Goal: Communication & Community: Answer question/provide support

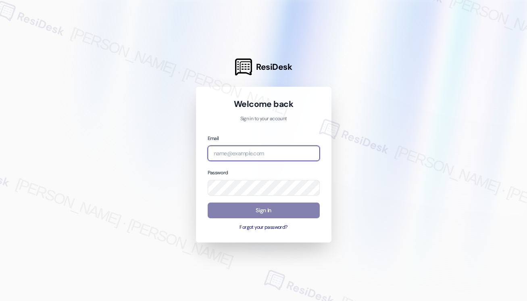
click at [249, 149] on input "email" at bounding box center [263, 153] width 112 height 16
type input "[EMAIL_ADDRESS][PERSON_NAME][PERSON_NAME][PERSON_NAME][DOMAIN_NAME]"
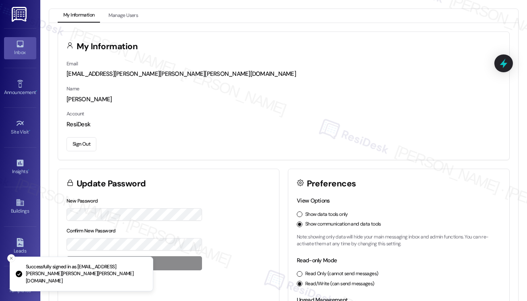
click at [21, 47] on icon at bounding box center [20, 43] width 9 height 9
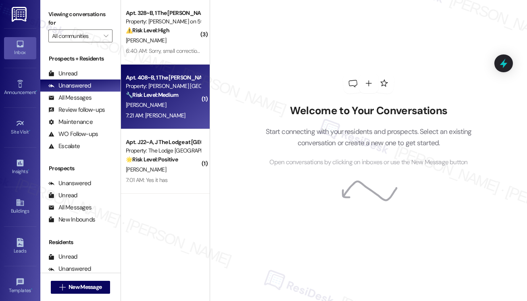
click at [172, 103] on div "[PERSON_NAME]" at bounding box center [163, 105] width 76 height 10
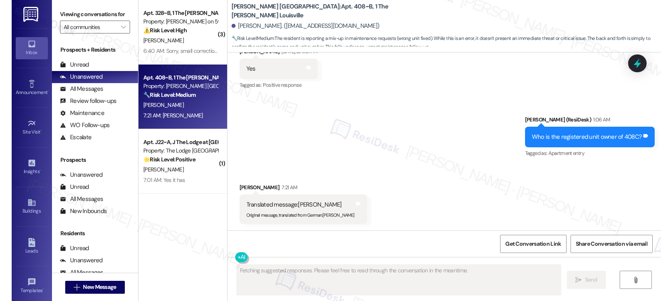
scroll to position [1446, 0]
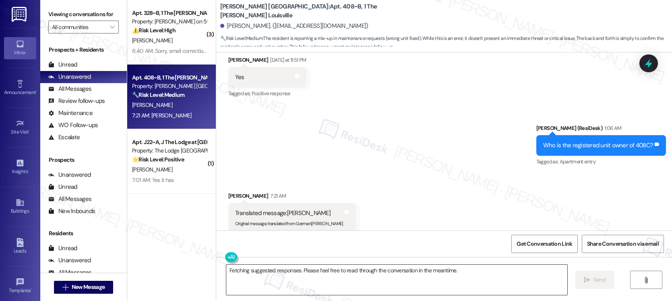
click at [340, 268] on textarea "Fetching suggested responses. Please feel free to read through the conversation…" at bounding box center [396, 279] width 341 height 30
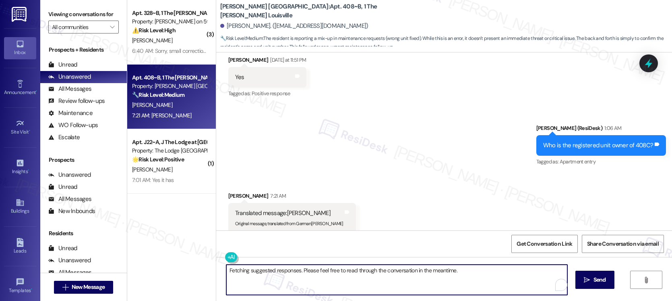
click at [340, 272] on textarea "Fetching suggested responses. Please feel free to read through the conversation…" at bounding box center [396, 279] width 341 height 30
type textarea "Please have him submit the request. Your name is registered under your unit num…"
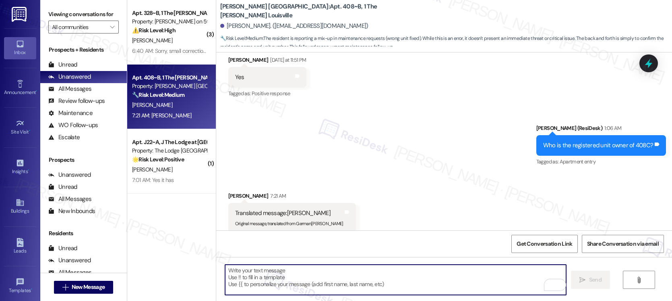
click at [276, 277] on textarea "To enrich screen reader interactions, please activate Accessibility in Grammarl…" at bounding box center [395, 279] width 341 height 30
paste textarea "Please have him submit the request directly. Since your name is registered unde…"
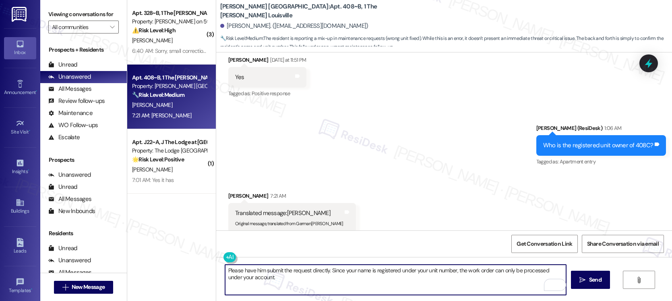
click at [354, 273] on textarea "Please have him submit the request directly. Since your name is registered unde…" at bounding box center [395, 279] width 341 height 30
type textarea "Please have him submit the request directly. Since your name is registered unde…"
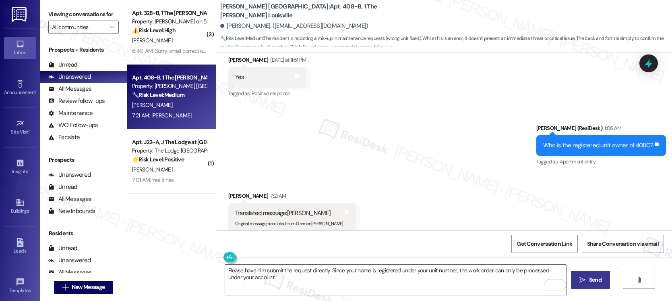
click at [526, 285] on button " Send" at bounding box center [590, 279] width 39 height 18
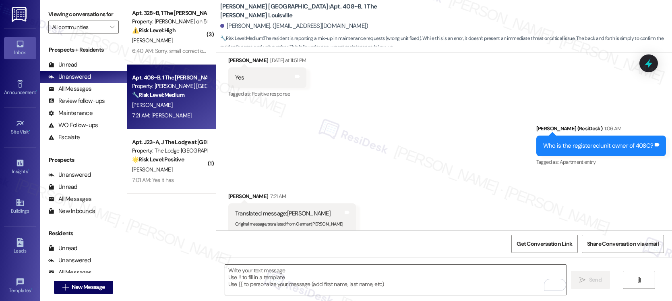
scroll to position [1510, 0]
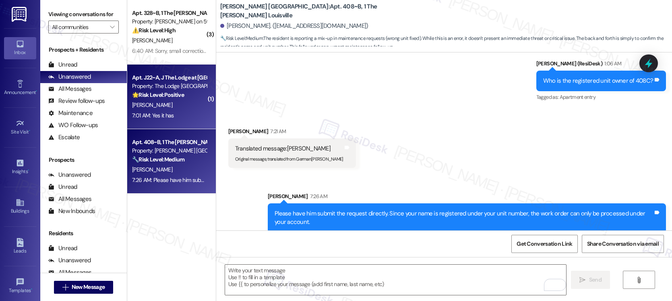
click at [173, 104] on div "[PERSON_NAME]" at bounding box center [169, 105] width 76 height 10
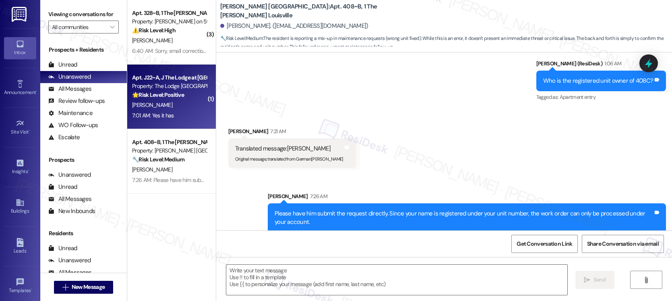
type textarea "Fetching suggested responses. Please feel free to read through the conversation…"
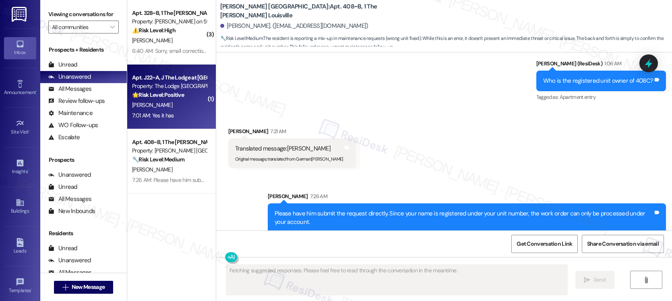
scroll to position [238, 0]
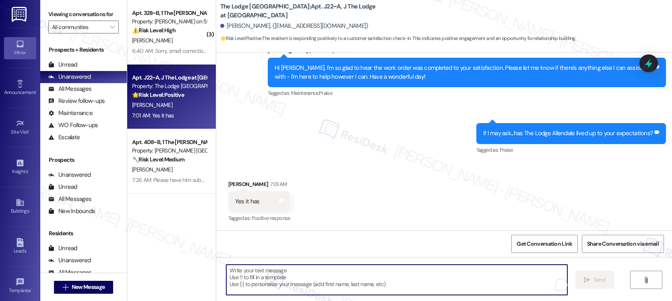
click at [315, 285] on textarea "To enrich screen reader interactions, please activate Accessibility in Grammarl…" at bounding box center [396, 279] width 341 height 30
click at [245, 269] on textarea "To enrich screen reader interactions, please activate Accessibility in Grammarl…" at bounding box center [395, 279] width 341 height 30
paste textarea "Hi [Resident’s Name], thank you so much for sharing that! We’re thrilled to hea…"
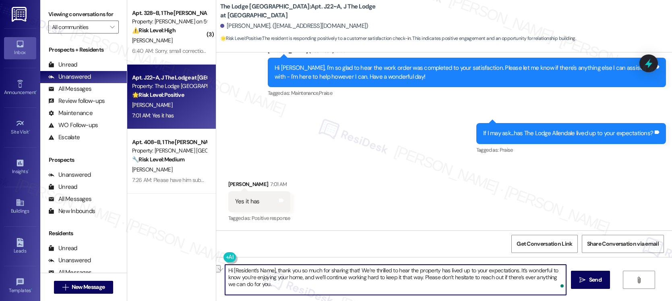
drag, startPoint x: 274, startPoint y: 271, endPoint x: 211, endPoint y: 270, distance: 63.3
click at [216, 270] on div "Hi [Resident’s Name], thank you so much for sharing that! We’re thrilled to hea…" at bounding box center [444, 287] width 456 height 60
click at [304, 270] on textarea "Thank you so much for sharing that! We’re thrilled to hear the property has liv…" at bounding box center [395, 279] width 341 height 30
type textarea "Thank you so much for sharing that! We’re thrilled to hear the property has liv…"
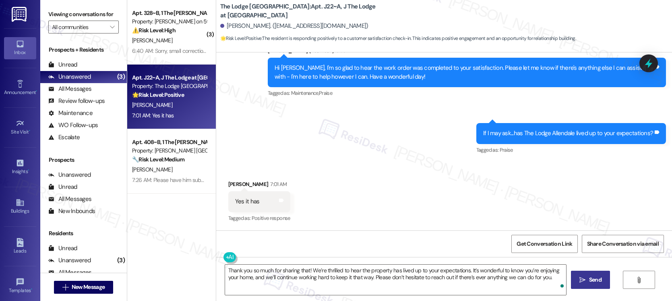
click at [526, 280] on span "Send" at bounding box center [595, 279] width 12 height 8
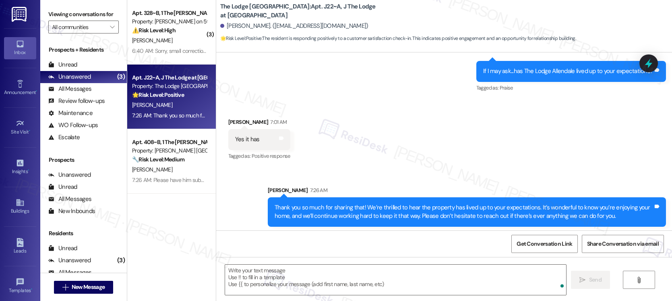
scroll to position [303, 0]
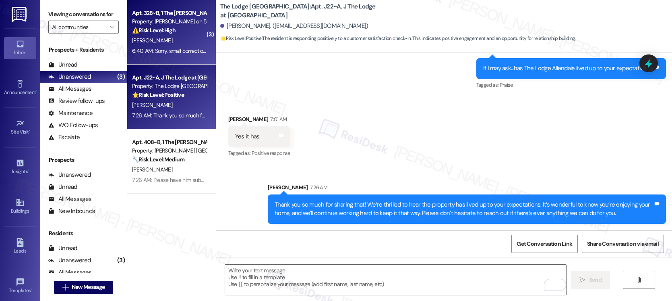
click at [177, 44] on div "[PERSON_NAME]" at bounding box center [169, 40] width 76 height 10
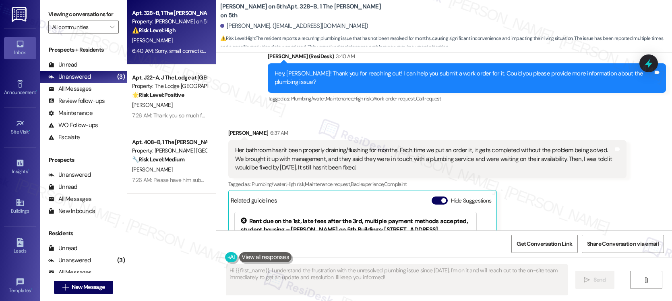
scroll to position [246, 0]
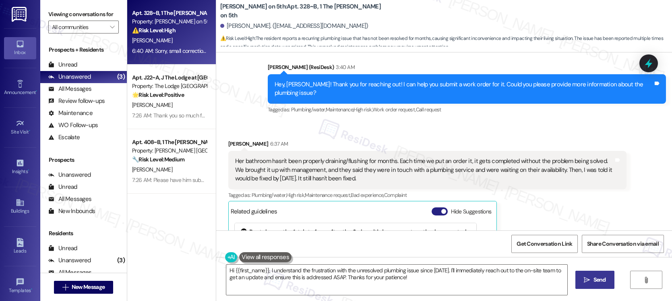
click at [434, 207] on button "Hide Suggestions" at bounding box center [440, 211] width 16 height 8
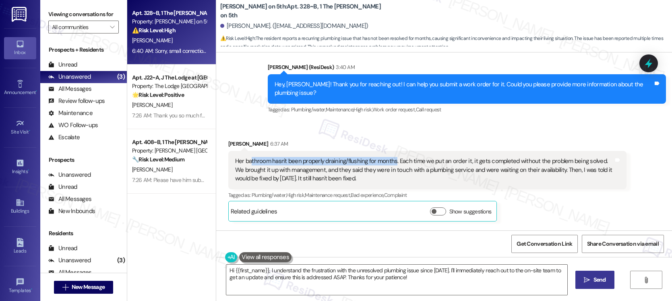
drag, startPoint x: 245, startPoint y: 143, endPoint x: 389, endPoint y: 146, distance: 143.9
click at [389, 157] on div "Her bathroom hasn't been properly draining/flushing for months. Each time we pu…" at bounding box center [424, 170] width 379 height 26
click at [251, 157] on div "Her bathroom hasn't been properly draining/flushing for months. Each time we pu…" at bounding box center [424, 170] width 379 height 26
drag, startPoint x: 239, startPoint y: 143, endPoint x: 448, endPoint y: 147, distance: 208.7
click at [448, 157] on div "Her bathroom hasn't been properly draining/flushing for months. Each time we pu…" at bounding box center [424, 170] width 379 height 26
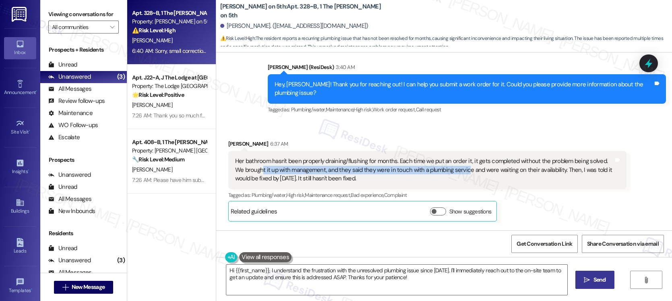
drag, startPoint x: 247, startPoint y: 150, endPoint x: 449, endPoint y: 154, distance: 201.9
click at [449, 157] on div "Her bathroom hasn't been properly draining/flushing for months. Each time we pu…" at bounding box center [424, 170] width 379 height 26
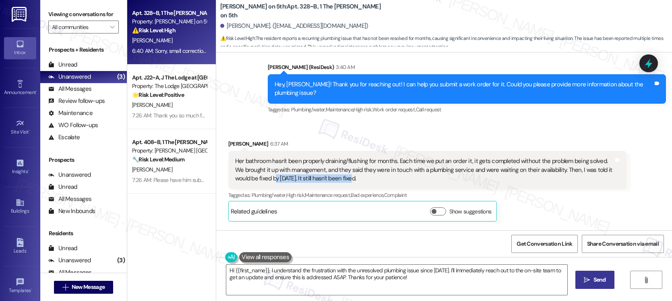
drag, startPoint x: 255, startPoint y: 160, endPoint x: 326, endPoint y: 161, distance: 70.9
click at [326, 161] on div "Her bathroom hasn't been properly draining/flushing for months. Each time we pu…" at bounding box center [424, 170] width 379 height 26
click at [235, 271] on textarea "Hi {{first_name}}, I understand the frustration with the unresolved plumbing is…" at bounding box center [396, 279] width 341 height 30
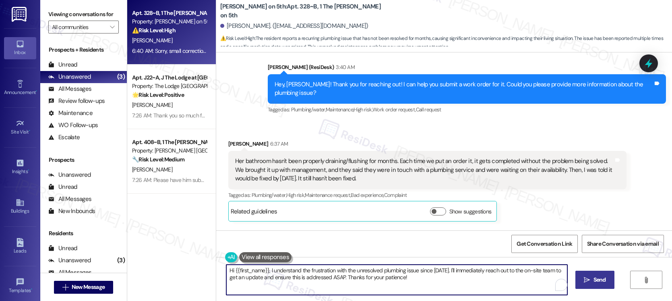
click at [235, 271] on textarea "Hi {{first_name}}, I understand the frustration with the unresolved plumbing is…" at bounding box center [396, 279] width 341 height 30
click at [235, 270] on textarea "Hi {{first_name}}, I understand the frustration with the unresolved plumbing is…" at bounding box center [396, 279] width 341 height 30
paste textarea "as the maintenance team been to your home at all?"
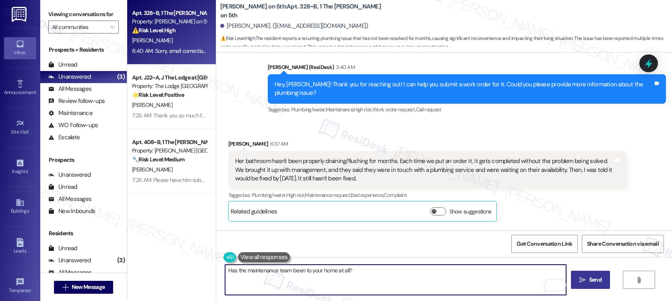
click at [526, 285] on button " Send" at bounding box center [590, 279] width 39 height 18
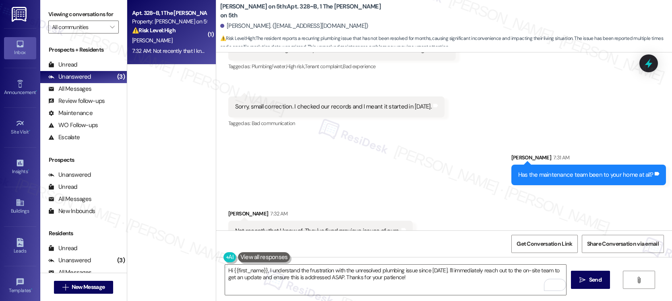
scroll to position [452, 0]
drag, startPoint x: 258, startPoint y: 213, endPoint x: 362, endPoint y: 214, distance: 103.5
click at [362, 226] on div "Not recently that I know of. They've fixed previous issues of ours." at bounding box center [317, 230] width 165 height 8
drag, startPoint x: 322, startPoint y: 209, endPoint x: 416, endPoint y: 223, distance: 94.9
click at [416, 223] on div "Received via SMS [PERSON_NAME] 7:32 AM Not recently that I know of. They've fix…" at bounding box center [444, 219] width 456 height 56
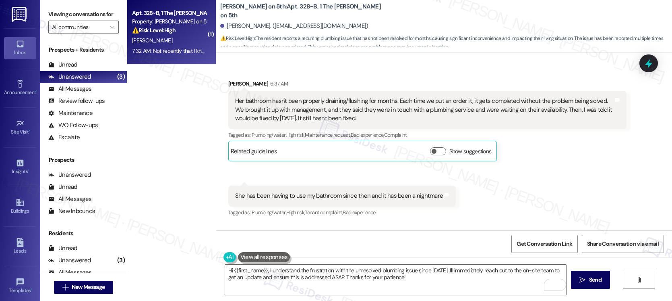
scroll to position [302, 0]
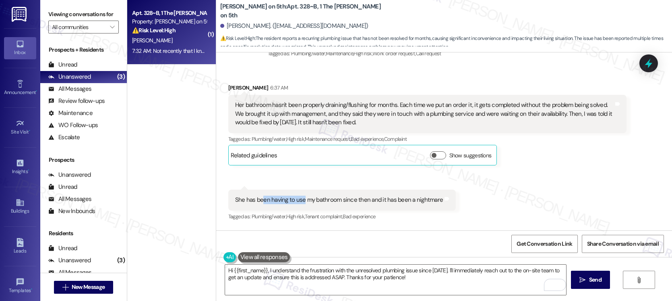
drag, startPoint x: 257, startPoint y: 181, endPoint x: 298, endPoint y: 185, distance: 41.3
click at [298, 195] on div "She has been having to use my bathroom since then and it has been a nightmare" at bounding box center [339, 199] width 208 height 8
click at [399, 195] on div "She has been having to use my bathroom since then and it has been a nightmare" at bounding box center [339, 199] width 208 height 8
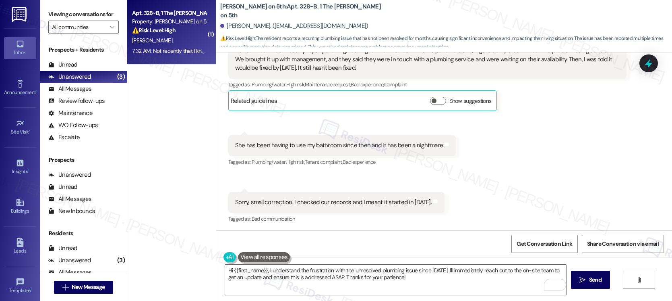
scroll to position [452, 0]
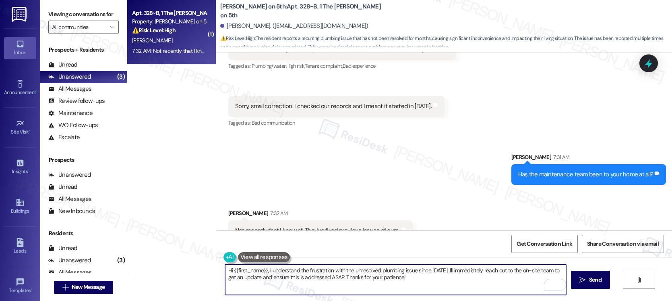
click at [365, 282] on textarea "Hi {{first_name}}, I understand the frustration with the unresolved plumbing is…" at bounding box center [395, 279] width 341 height 30
click at [365, 283] on textarea "Hi {{first_name}}, I understand the frustration with the unresolved plumbing is…" at bounding box center [395, 279] width 341 height 30
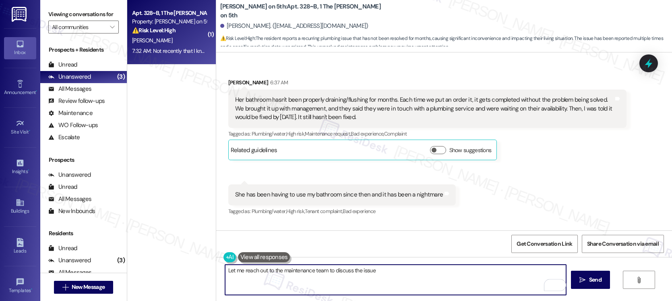
scroll to position [296, 0]
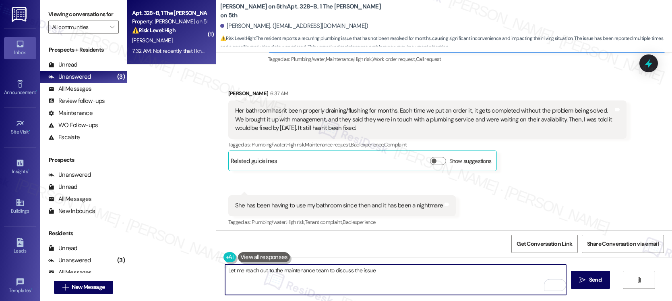
click at [426, 106] on div "Her bathroom hasn't been properly draining/flushing for months. Each time we pu…" at bounding box center [424, 119] width 379 height 26
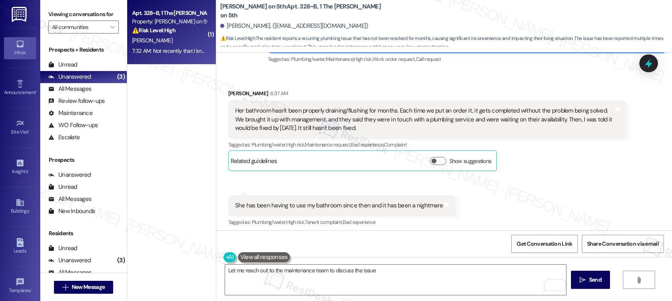
click at [426, 106] on div "Her bathroom hasn't been properly draining/flushing for months. Each time we pu…" at bounding box center [424, 119] width 379 height 26
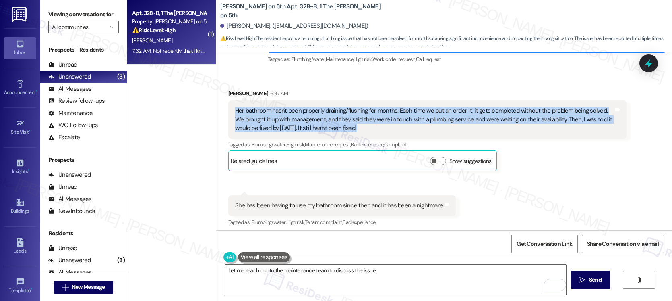
click at [360, 106] on div "Her bathroom hasn't been properly draining/flushing for months. Each time we pu…" at bounding box center [424, 119] width 379 height 26
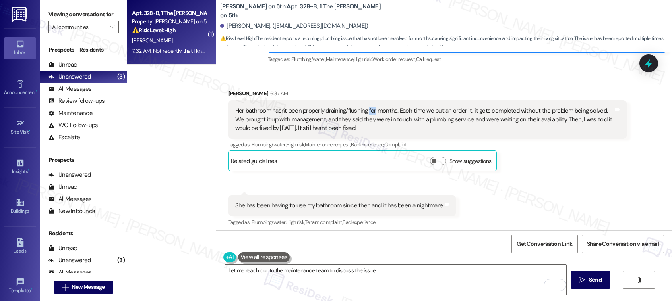
click at [360, 106] on div "Her bathroom hasn't been properly draining/flushing for months. Each time we pu…" at bounding box center [424, 119] width 379 height 26
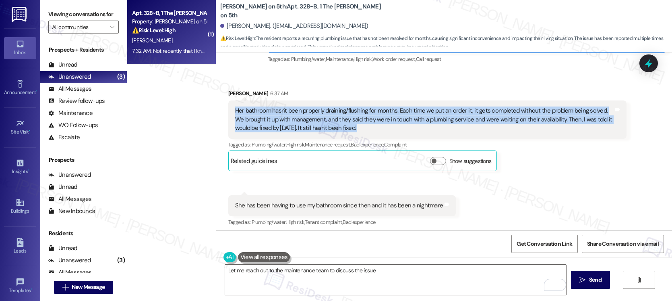
click at [360, 106] on div "Her bathroom hasn't been properly draining/flushing for months. Each time we pu…" at bounding box center [424, 119] width 379 height 26
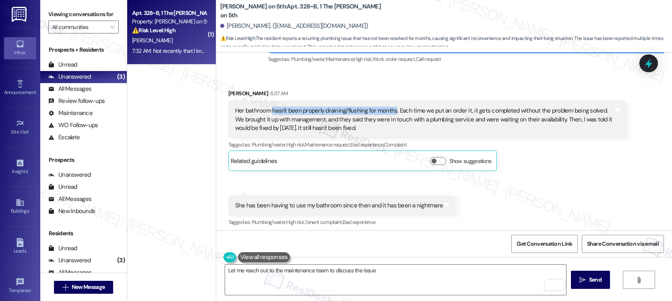
drag, startPoint x: 388, startPoint y: 93, endPoint x: 267, endPoint y: 91, distance: 121.7
click at [267, 106] on div "Her bathroom hasn't been properly draining/flushing for months. Each time we pu…" at bounding box center [424, 119] width 379 height 26
copy div "hasn't been properly draining/flushing for months"
click at [379, 269] on textarea "Let me reach out to the maintenance team to discuss the issue" at bounding box center [395, 279] width 341 height 30
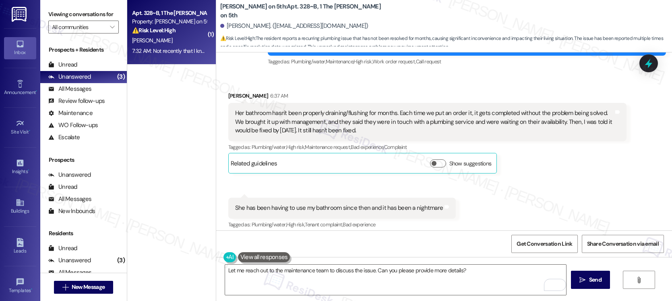
scroll to position [287, 0]
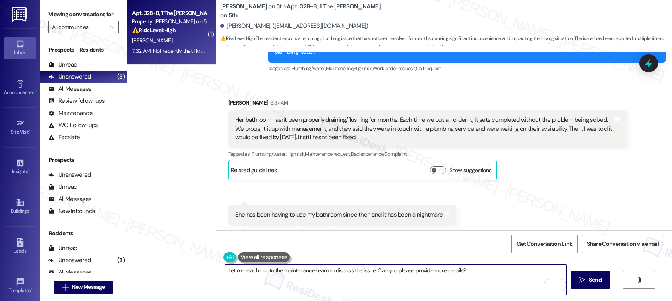
click at [268, 272] on textarea "Let me reach out to the maintenance team to discuss the issue. Can you please p…" at bounding box center [395, 279] width 341 height 30
paste textarea "Hi [Resident’s Name], thank you for letting us know. To help our maintenance te…"
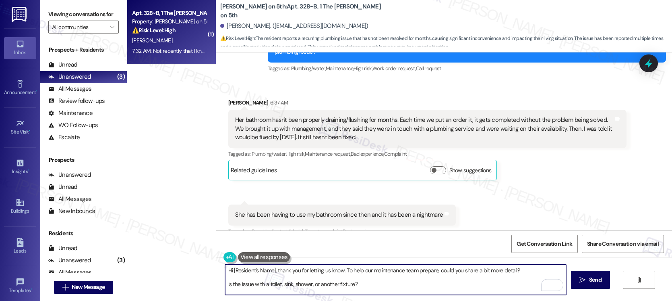
drag, startPoint x: 274, startPoint y: 272, endPoint x: 211, endPoint y: 267, distance: 63.0
click at [216, 267] on div "Hi [Resident’s Name], thank you for letting us know. To help our maintenance te…" at bounding box center [444, 287] width 456 height 60
click at [272, 270] on textarea "Thank you for letting us know. To help our maintenance team prepare, could you …" at bounding box center [395, 279] width 341 height 30
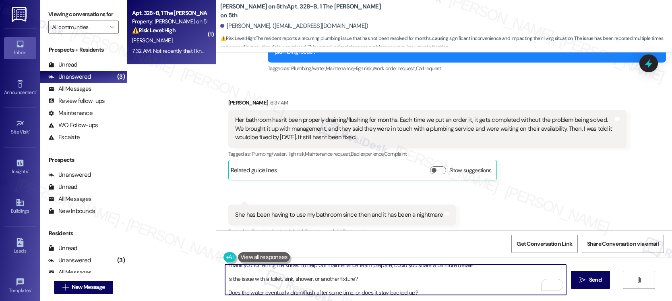
click at [309, 278] on textarea "Thank you for letting me know. To help our maintenance team prepare, could you …" at bounding box center [395, 279] width 341 height 30
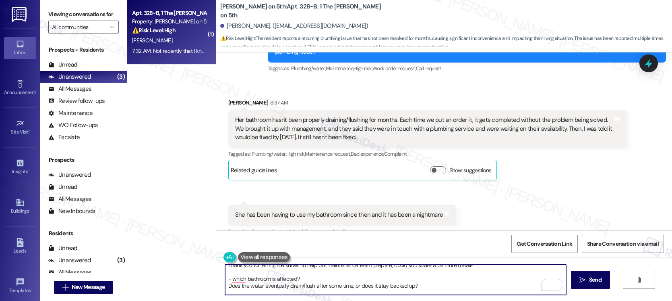
paste textarea "Is the issue with a toilet, sink, shower, or another fixture?"
click at [225, 286] on textarea "Thank you for letting me know. To help our maintenance team prepare, could you …" at bounding box center [395, 279] width 341 height 30
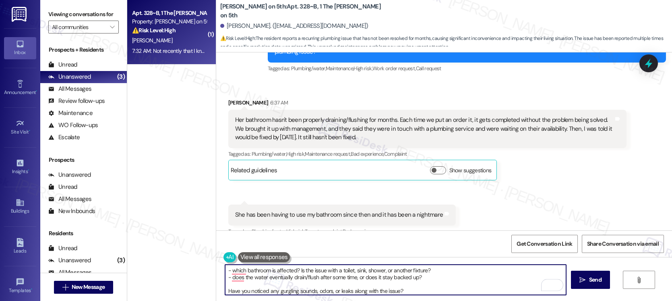
scroll to position [16, 0]
click at [225, 289] on textarea "Thank you for letting me know. To help our maintenance team prepare, could you …" at bounding box center [395, 279] width 341 height 30
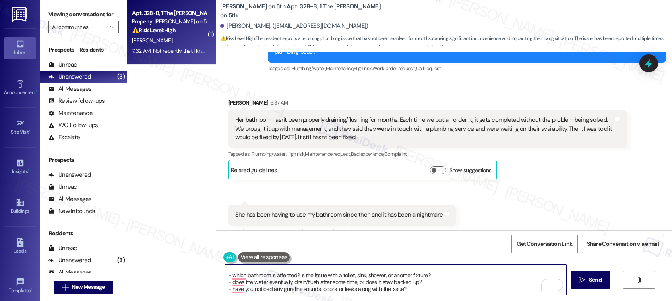
click at [424, 290] on textarea "Thank you for letting me know. To help our maintenance team prepare, could you …" at bounding box center [395, 279] width 341 height 30
paste textarea "This information will help us create a detailed work order and get it resolved …"
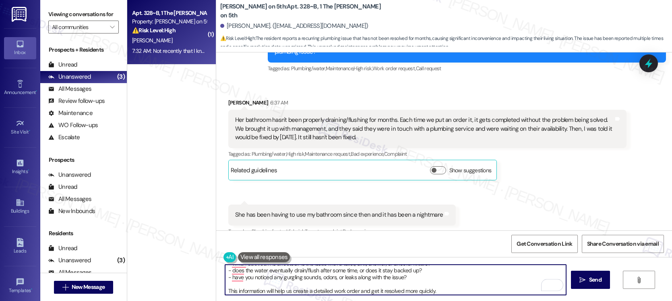
click at [324, 290] on textarea "Thank you for letting me know. To help our maintenance team prepare, could you …" at bounding box center [395, 279] width 341 height 30
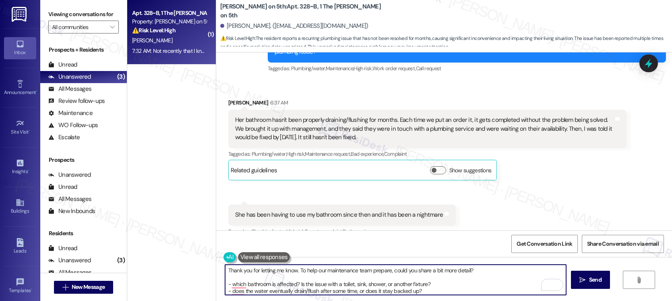
scroll to position [20, 0]
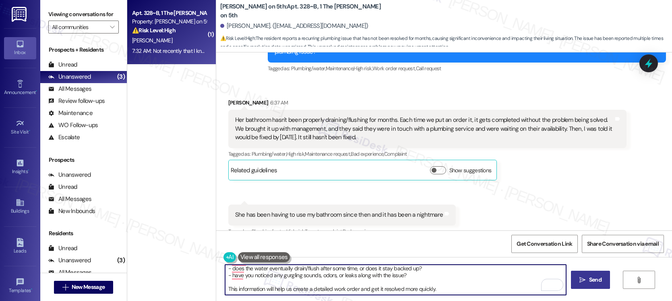
type textarea "Thank you for letting me know. To help our maintenance team prepare, could you …"
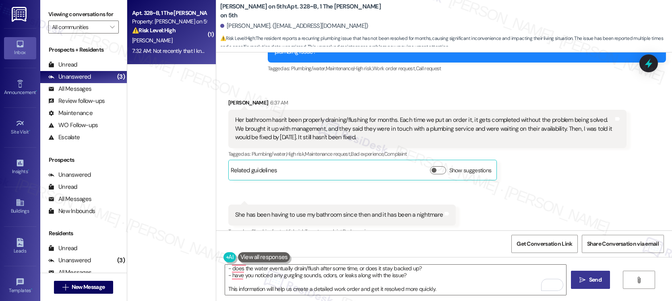
click at [526, 284] on button " Send" at bounding box center [590, 279] width 39 height 18
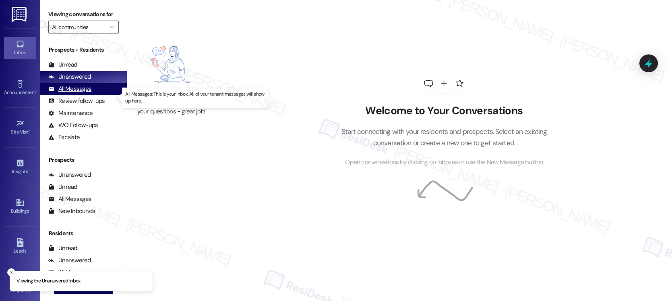
click at [66, 93] on div "All Messages" at bounding box center [69, 89] width 43 height 8
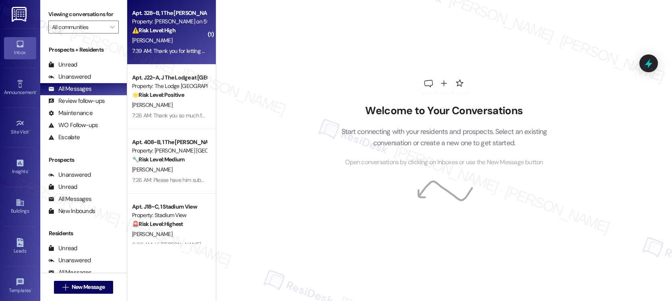
click at [169, 40] on div "[PERSON_NAME]" at bounding box center [169, 40] width 76 height 10
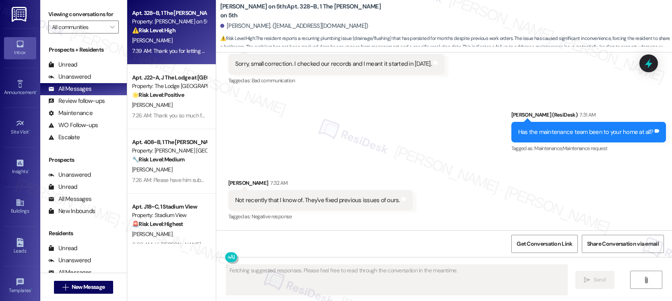
scroll to position [595, 0]
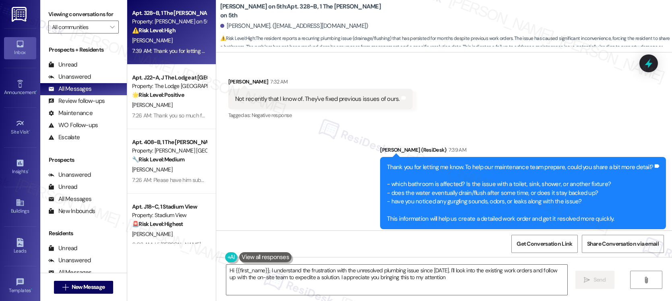
type textarea "Hi {{first_name}}, I understand the frustration with the unresolved plumbing is…"
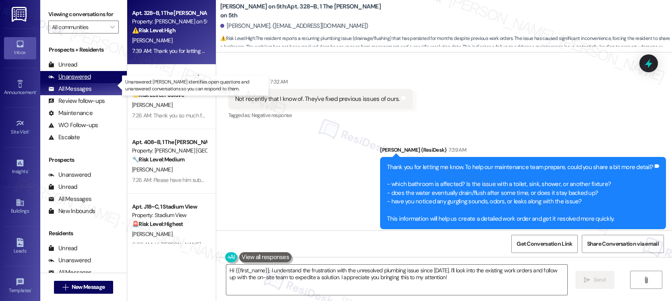
click at [80, 81] on div "Unanswered" at bounding box center [69, 77] width 43 height 8
